Goal: Task Accomplishment & Management: Use online tool/utility

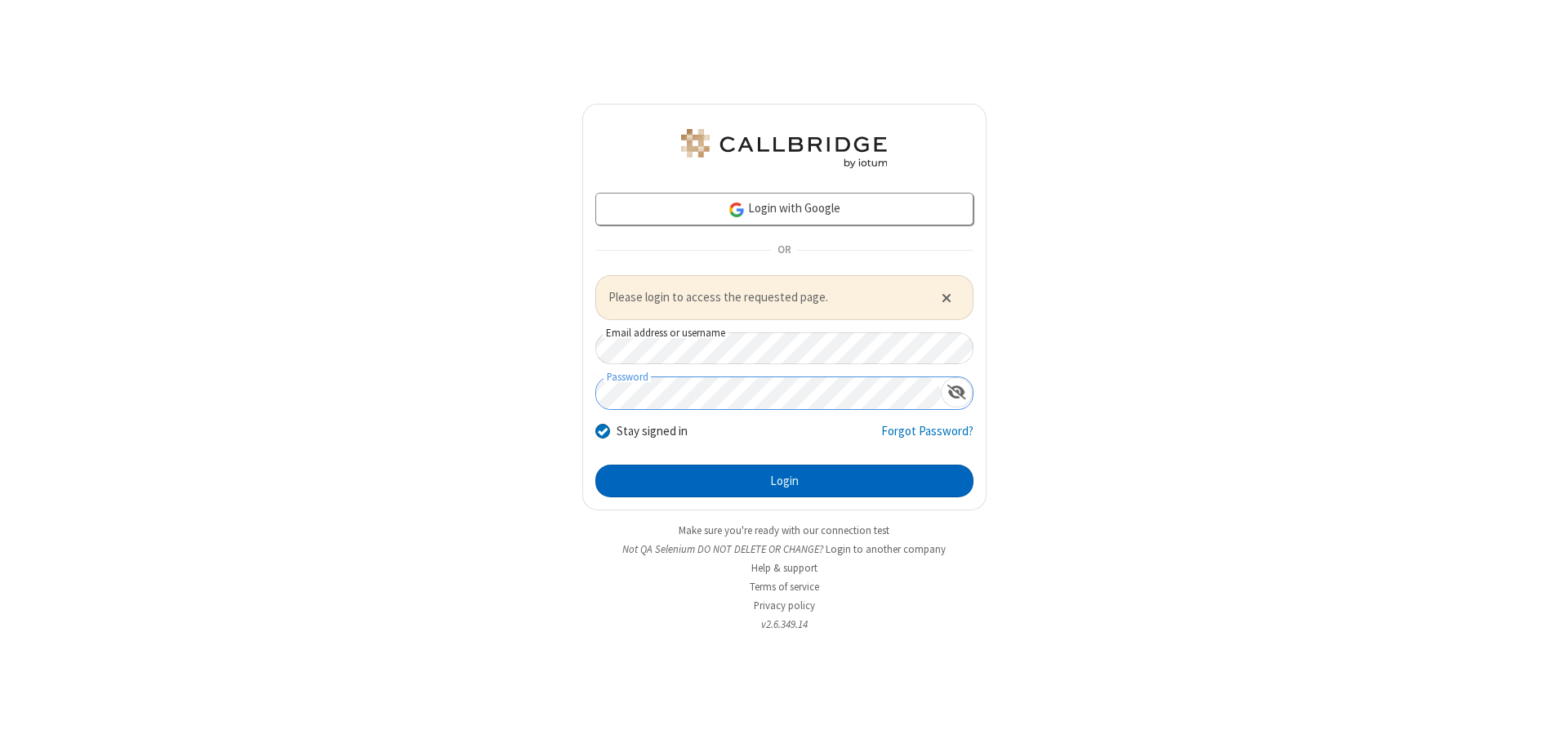
click at [784, 480] on button "Login" at bounding box center [785, 481] width 378 height 32
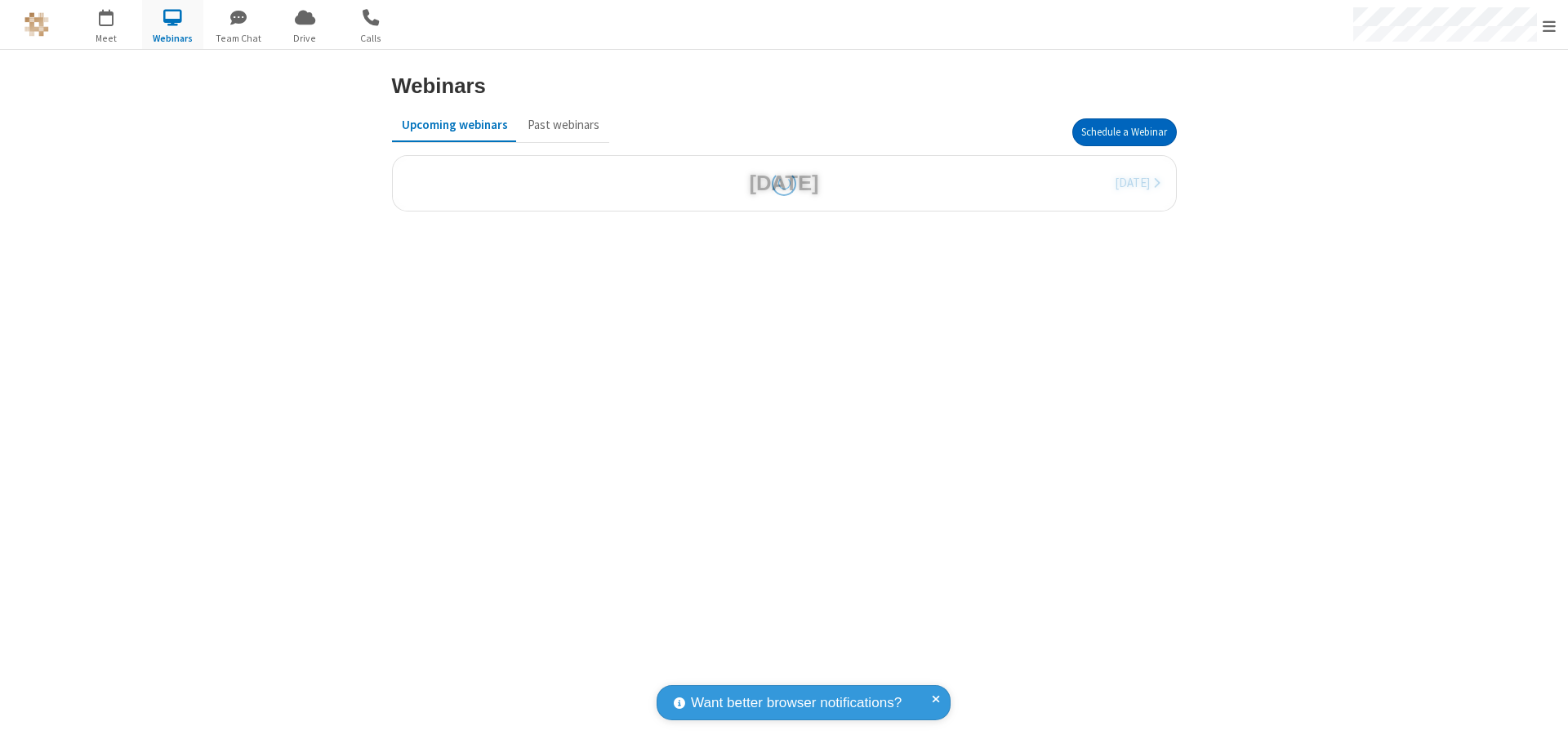
click at [1124, 132] on button "Schedule a Webinar" at bounding box center [1125, 132] width 105 height 28
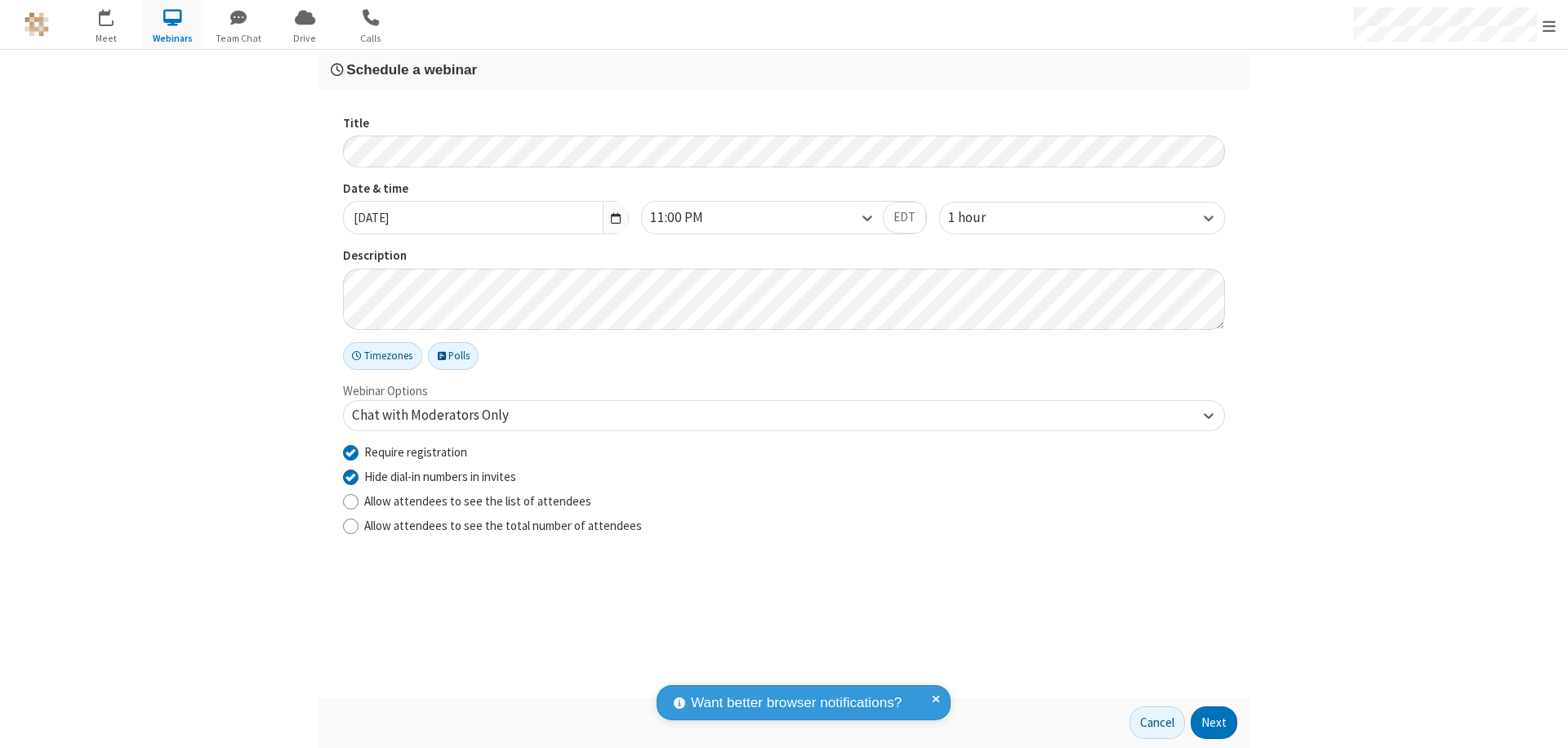
click at [351, 451] on input "Require registration" at bounding box center [351, 452] width 15 height 17
checkbox input "false"
click at [1214, 723] on button "Next" at bounding box center [1214, 723] width 47 height 32
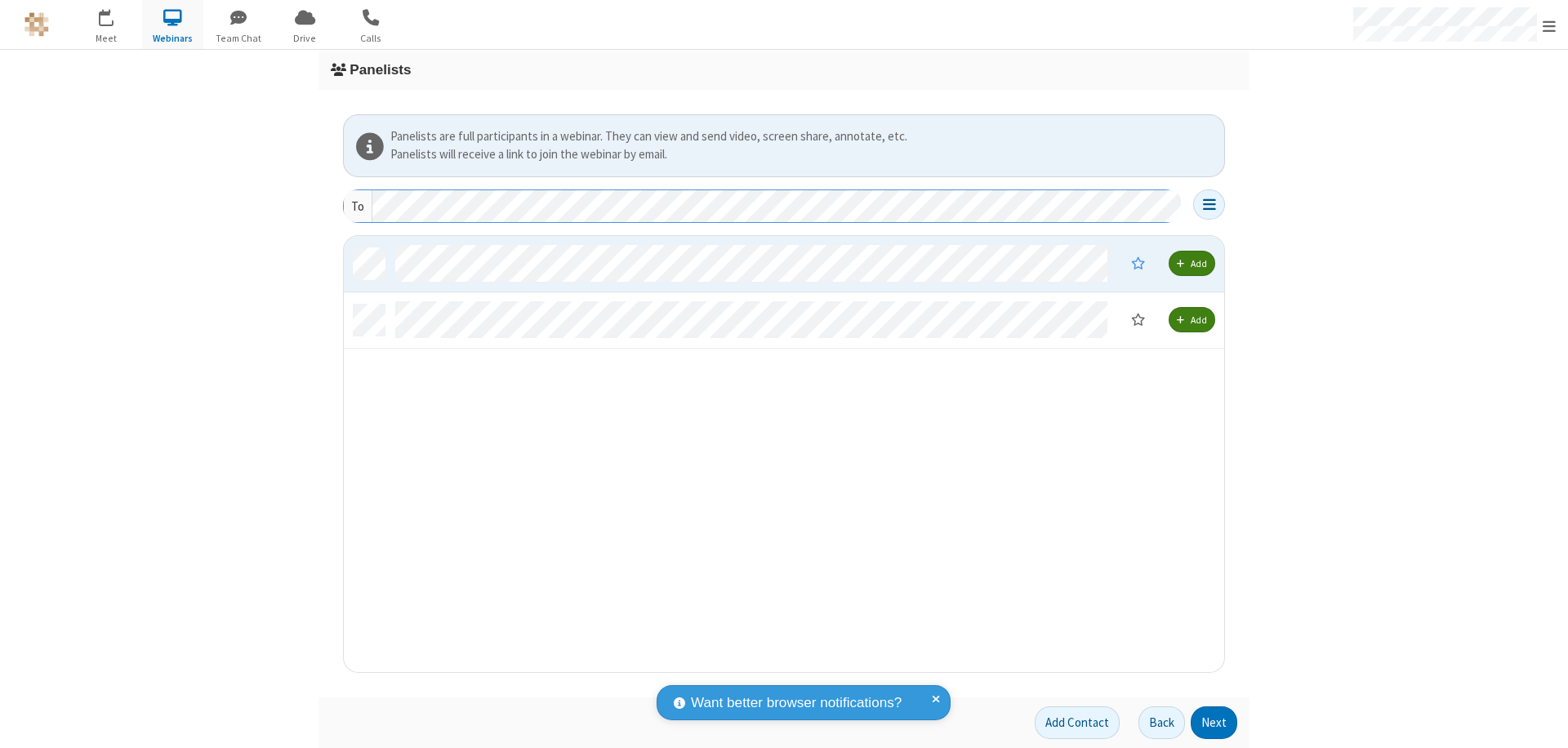
scroll to position [424, 869]
click at [1214, 723] on button "Next" at bounding box center [1214, 723] width 47 height 32
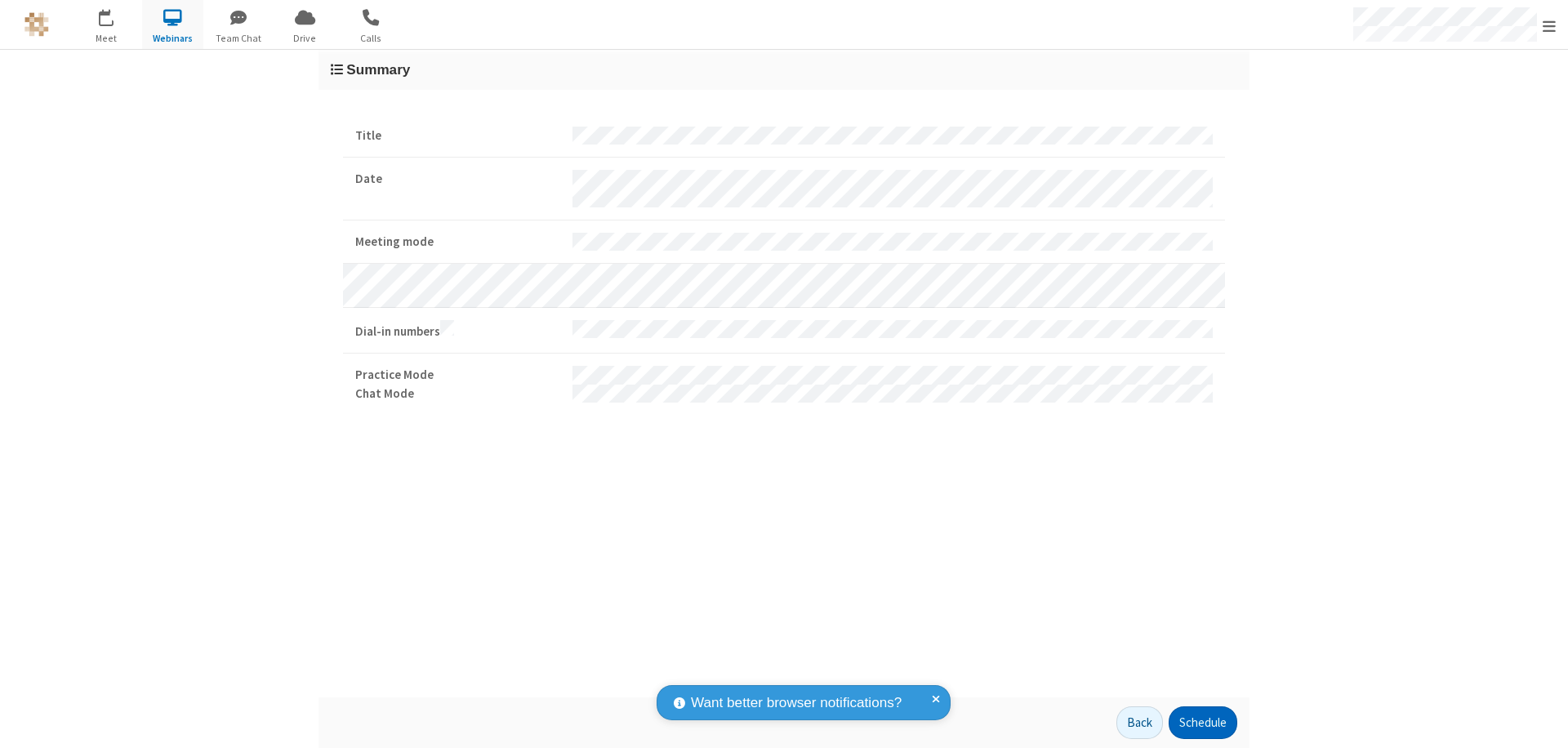
click at [1202, 723] on button "Schedule" at bounding box center [1203, 723] width 68 height 32
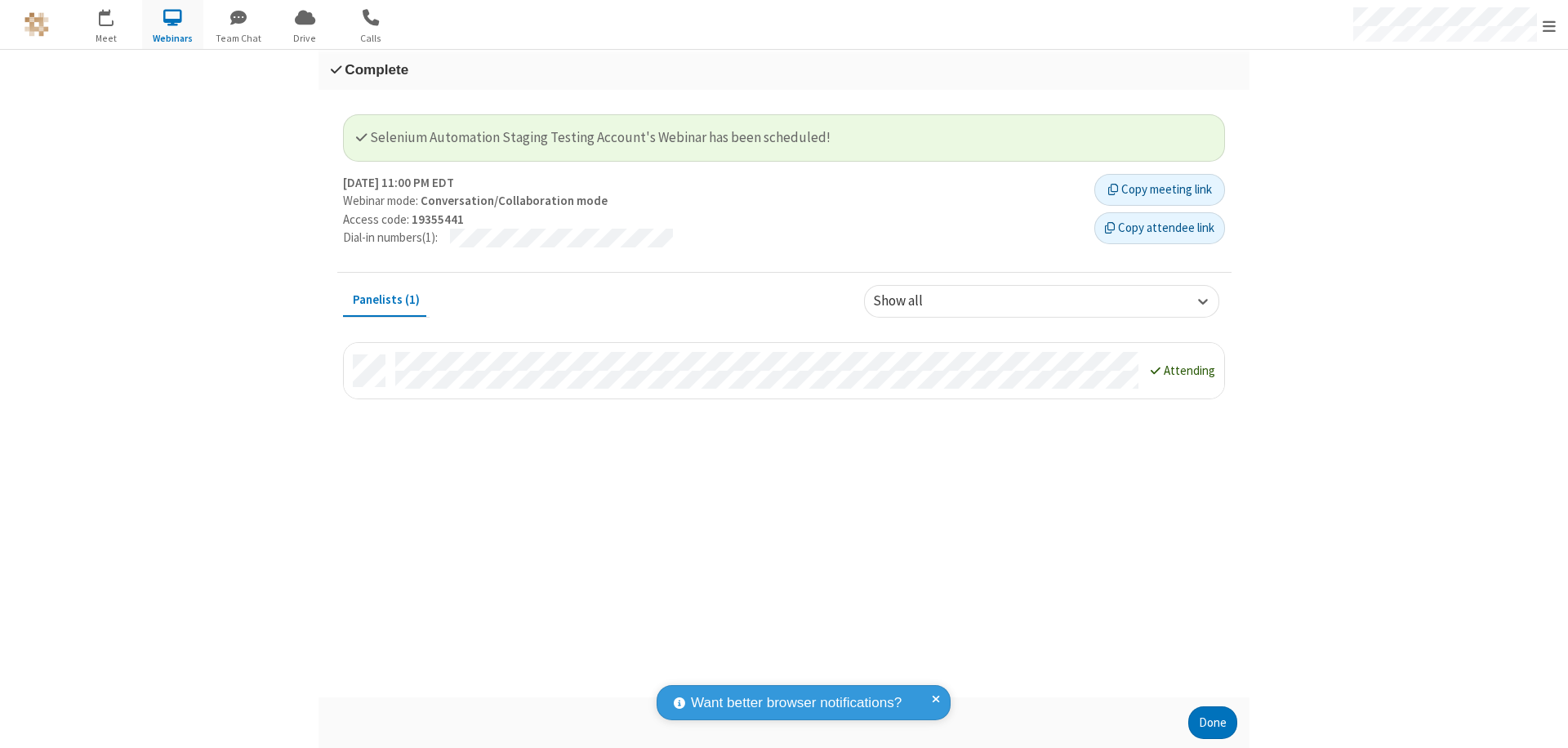
click at [1213, 723] on button "Done" at bounding box center [1214, 723] width 49 height 32
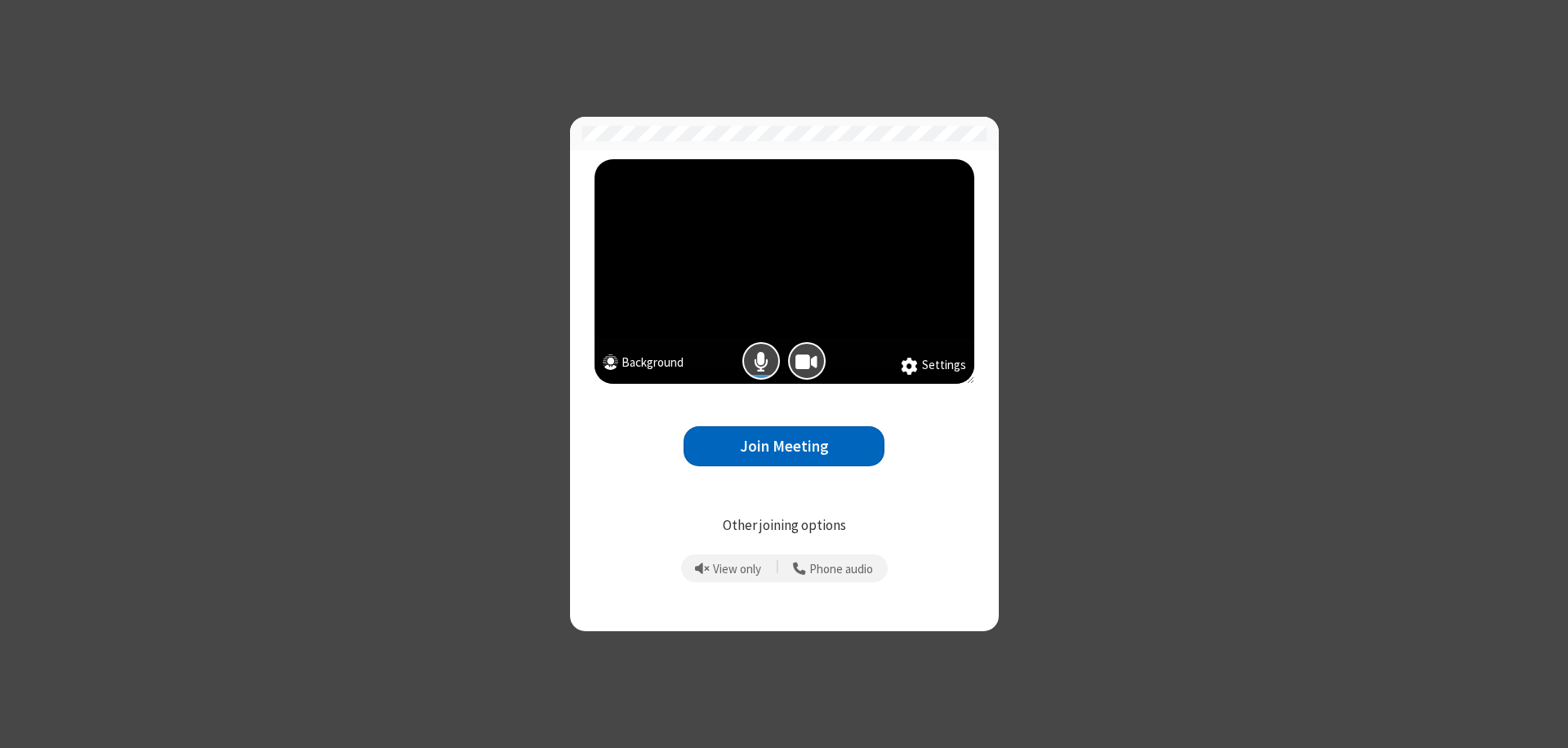
click at [784, 446] on button "Join Meeting" at bounding box center [783, 447] width 201 height 40
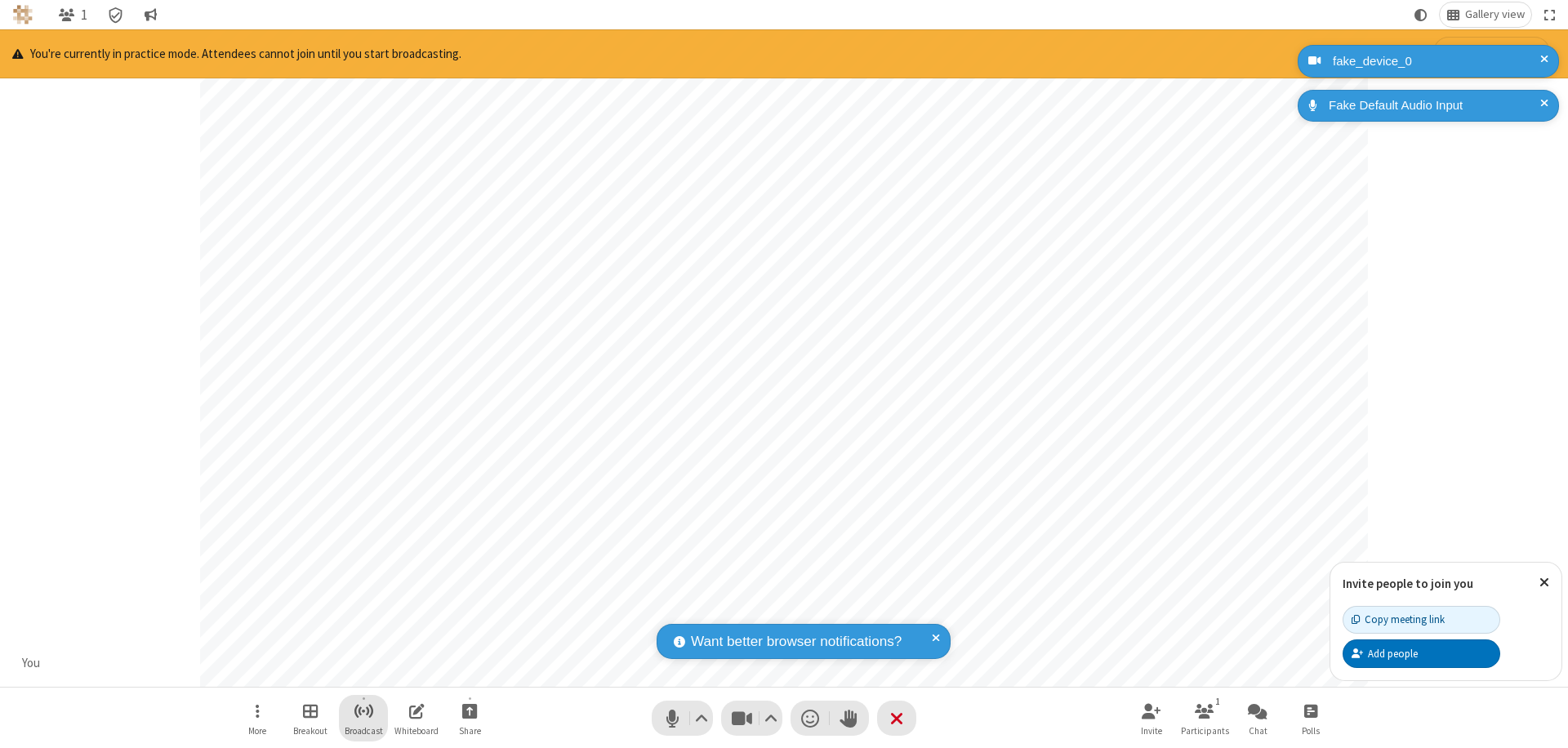
click at [363, 711] on span "Start broadcast" at bounding box center [363, 711] width 20 height 20
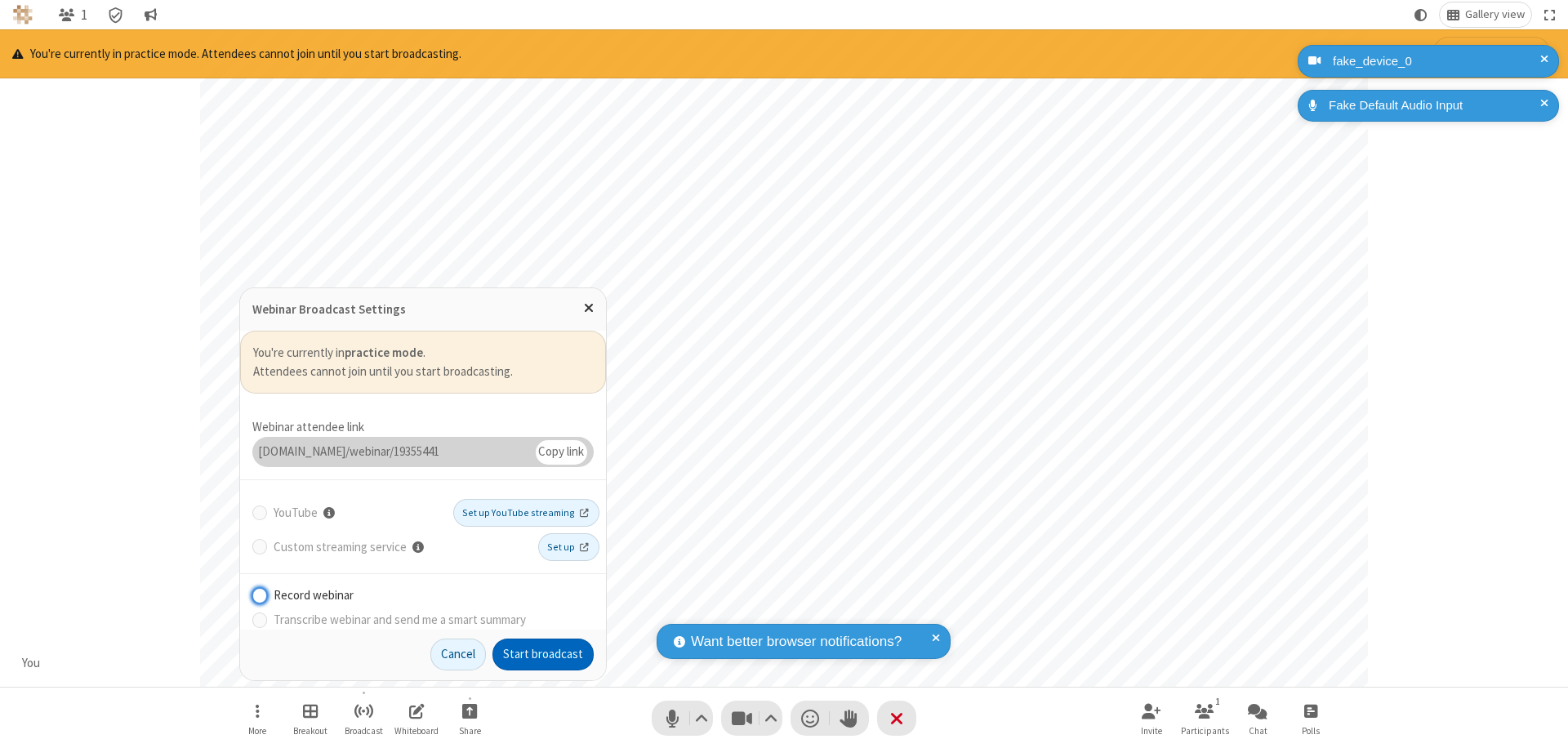
click at [544, 655] on button "Start broadcast" at bounding box center [543, 655] width 102 height 32
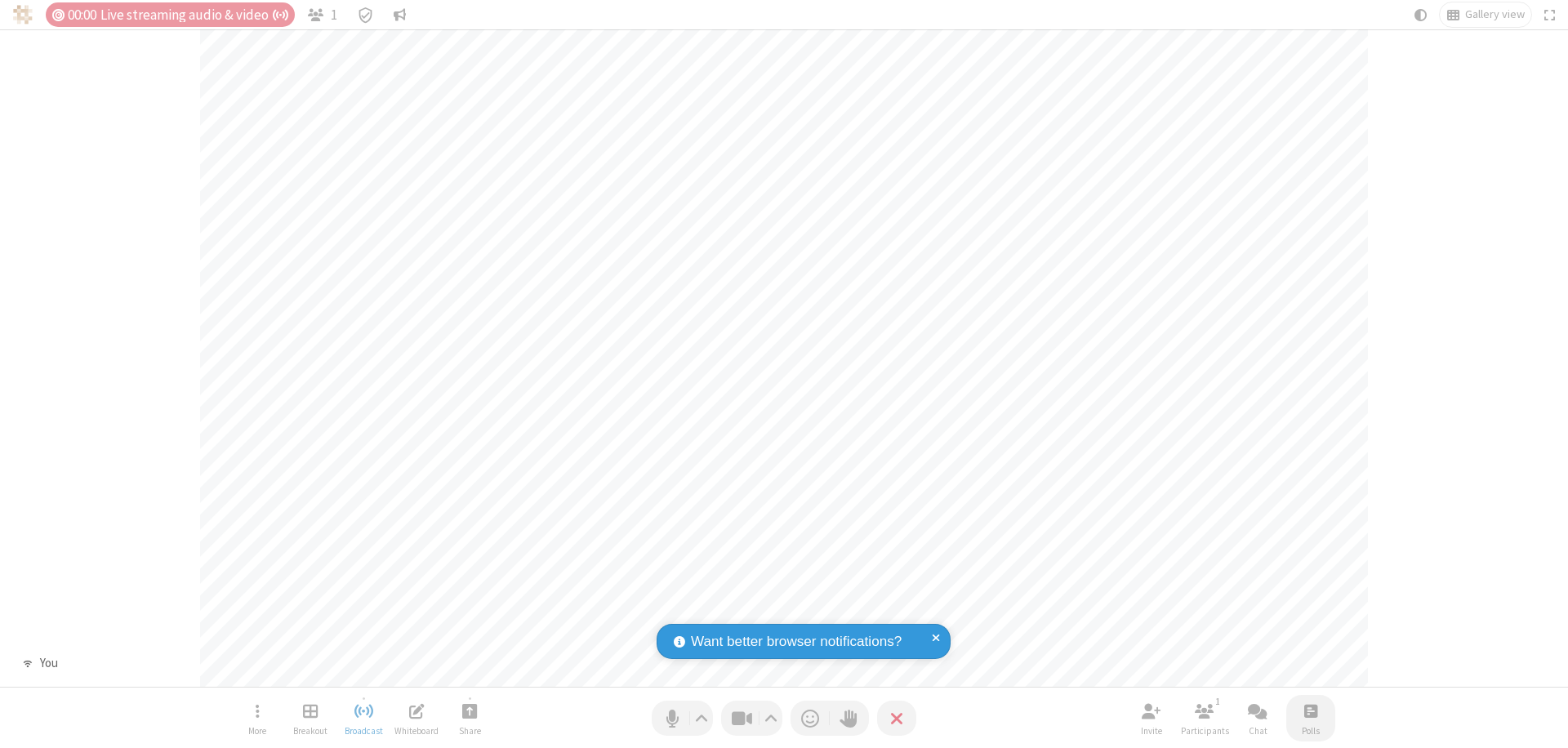
click at [1310, 711] on span "Open poll" at bounding box center [1311, 711] width 13 height 20
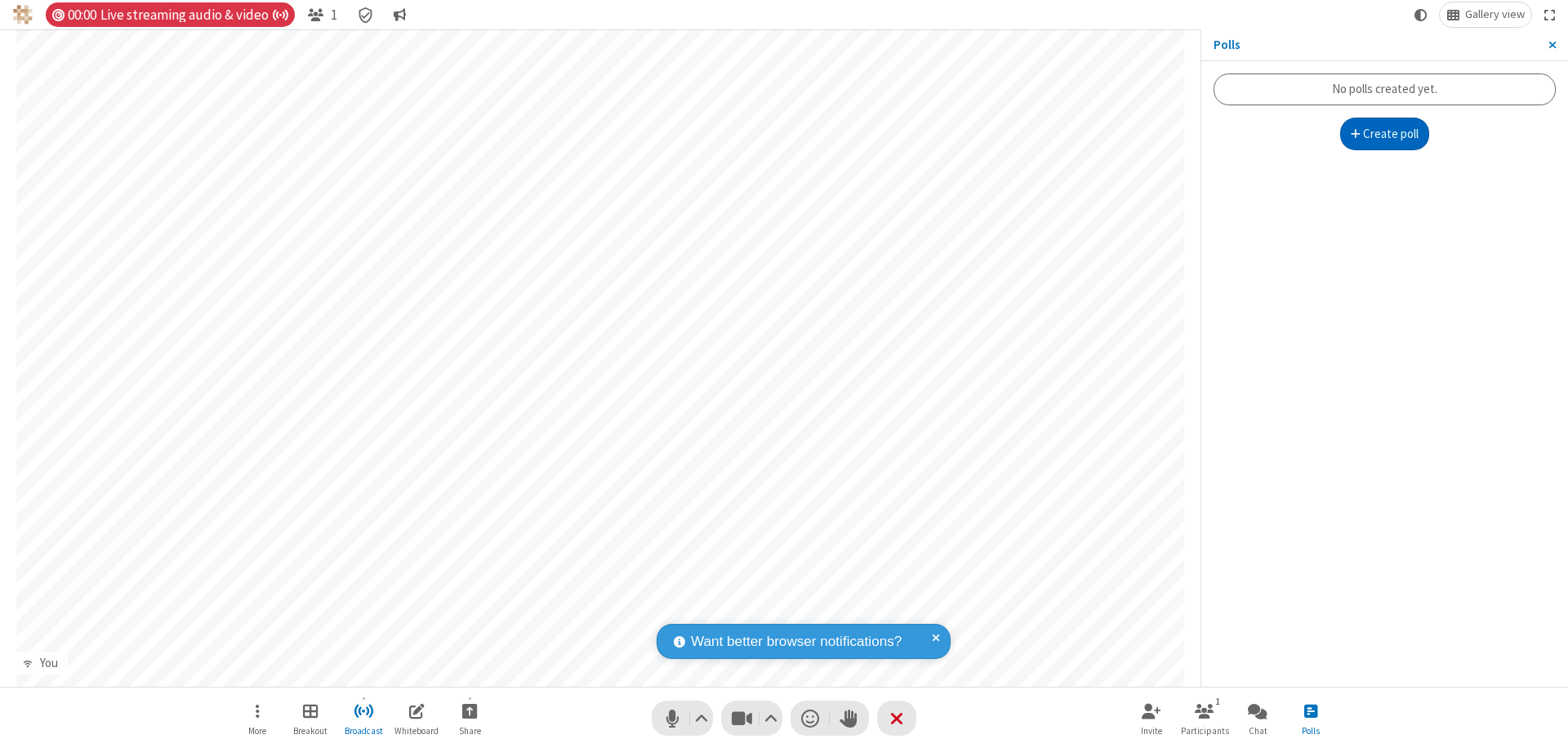
click at [1385, 134] on button "Create poll" at bounding box center [1386, 134] width 90 height 32
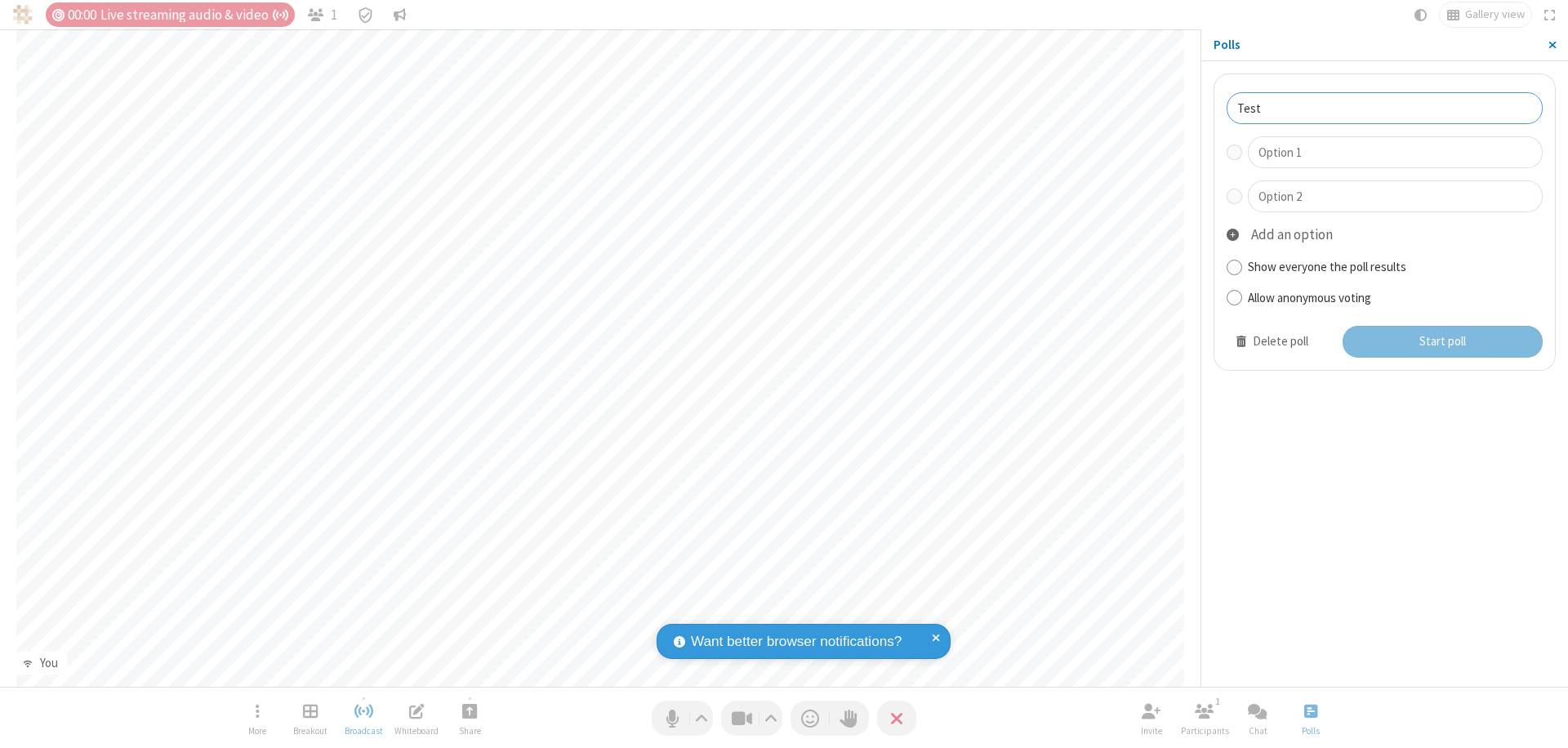
type input "Test"
type input "Yes"
type input "No"
